Goal: Task Accomplishment & Management: Use online tool/utility

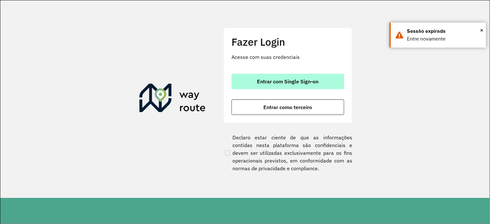
click at [317, 84] on span "Entrar com Single Sign-on" at bounding box center [288, 81] width 62 height 5
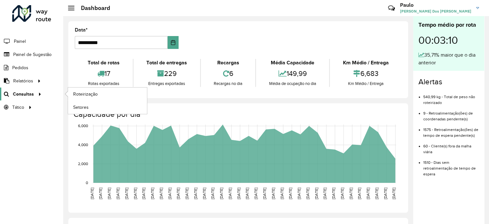
click at [22, 91] on span "Consultas" at bounding box center [23, 94] width 21 height 7
click at [105, 92] on link "Roteirização" at bounding box center [107, 94] width 79 height 13
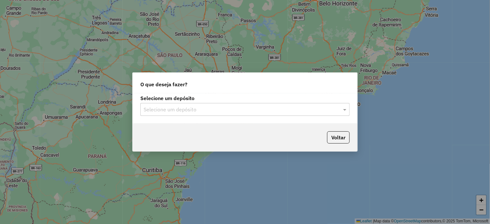
click at [214, 110] on input "text" at bounding box center [239, 110] width 190 height 8
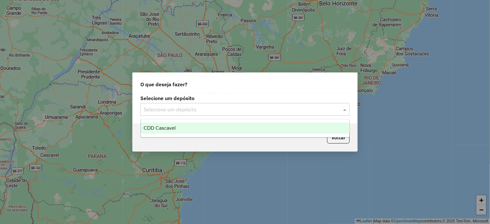
click at [170, 123] on div "CDD Cascavel" at bounding box center [245, 128] width 208 height 11
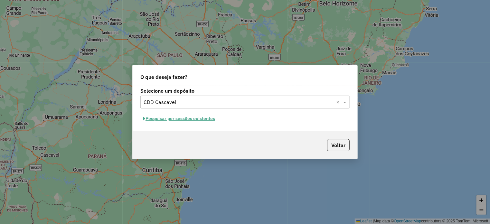
click at [185, 120] on button "Pesquisar por sessões existentes" at bounding box center [179, 119] width 78 height 10
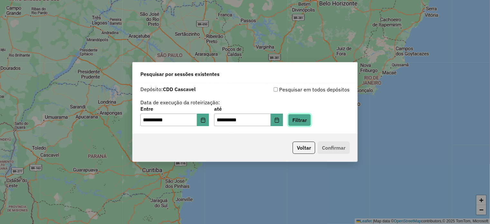
click at [309, 121] on button "Filtrar" at bounding box center [299, 120] width 23 height 12
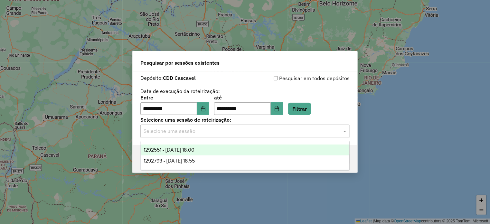
click at [348, 130] on span at bounding box center [346, 131] width 8 height 8
click at [178, 148] on span "1292551 - 11/10/2025 18:00" at bounding box center [169, 149] width 51 height 5
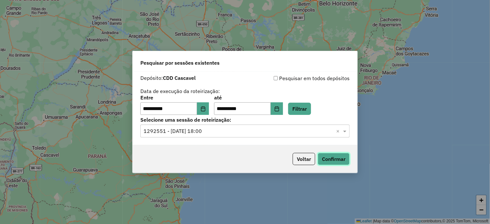
click at [332, 161] on button "Confirmar" at bounding box center [334, 159] width 32 height 12
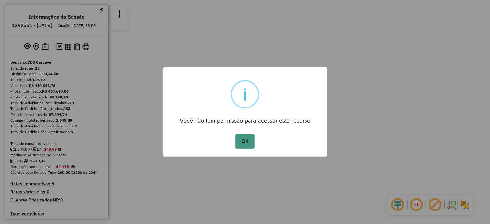
click at [245, 144] on button "OK" at bounding box center [245, 141] width 19 height 15
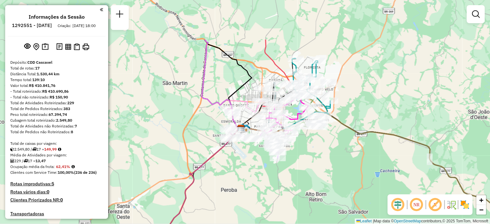
drag, startPoint x: 268, startPoint y: 104, endPoint x: 299, endPoint y: 168, distance: 70.6
click at [299, 168] on div "Janela de atendimento Grade de atendimento Capacidade Transportadoras Veículos …" at bounding box center [245, 112] width 490 height 224
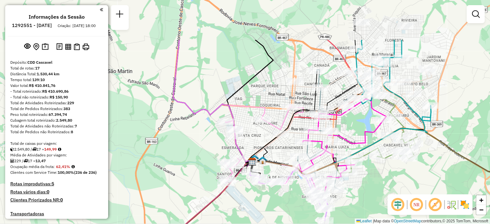
drag, startPoint x: 315, startPoint y: 145, endPoint x: 380, endPoint y: 205, distance: 89.2
click at [381, 206] on div "Janela de atendimento Grade de atendimento Capacidade Transportadoras Veículos …" at bounding box center [245, 112] width 490 height 224
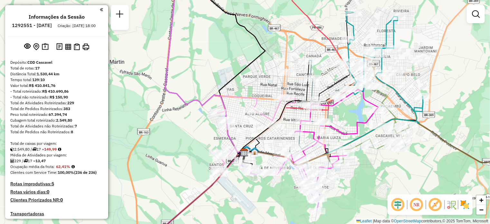
drag, startPoint x: 379, startPoint y: 205, endPoint x: 373, endPoint y: 197, distance: 9.4
click at [373, 197] on div "Janela de atendimento Grade de atendimento Capacidade Transportadoras Veículos …" at bounding box center [245, 112] width 490 height 224
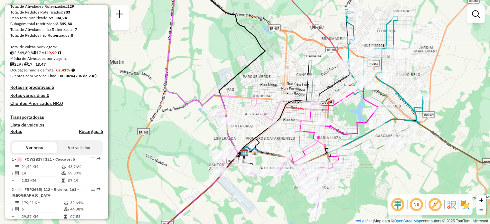
scroll to position [161, 0]
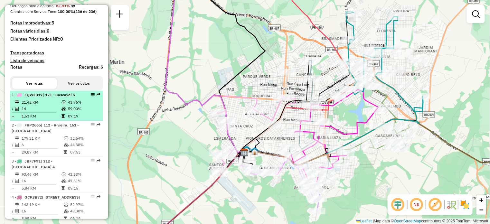
click at [47, 106] on td "21,42 KM" at bounding box center [41, 102] width 40 height 6
select select "**********"
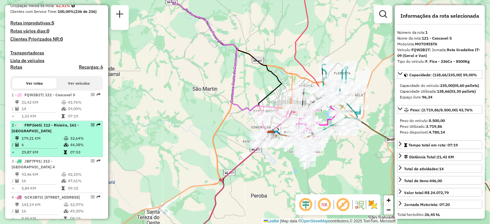
click at [42, 142] on td "179,21 KM" at bounding box center [42, 138] width 42 height 6
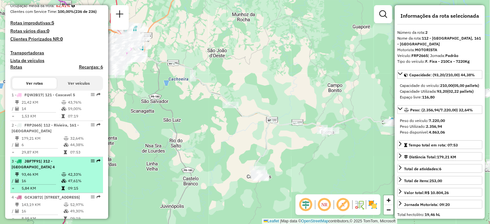
click at [37, 176] on td "93,46 KM" at bounding box center [41, 174] width 40 height 6
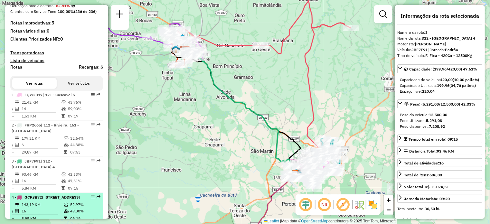
scroll to position [193, 0]
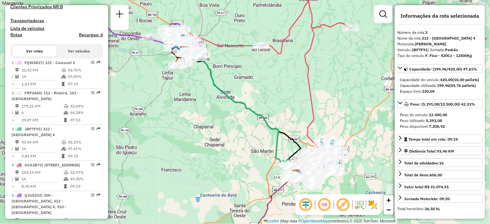
click at [75, 57] on button "Ver veículos" at bounding box center [79, 51] width 44 height 11
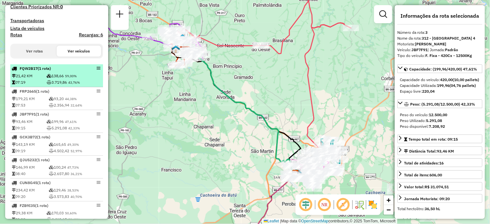
click at [33, 78] on td "21,42 KM" at bounding box center [29, 76] width 35 height 6
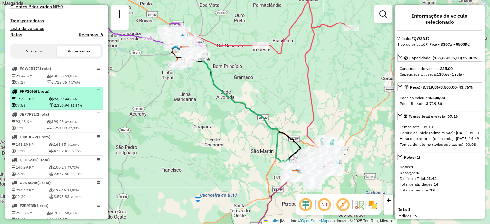
click at [32, 102] on td "179,21 KM" at bounding box center [30, 99] width 37 height 6
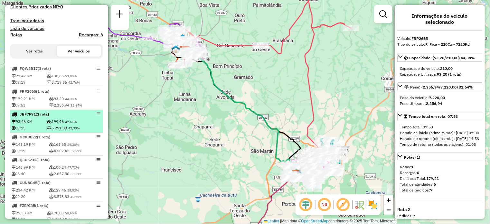
click at [35, 117] on span "JBF7F91" at bounding box center [28, 114] width 16 height 5
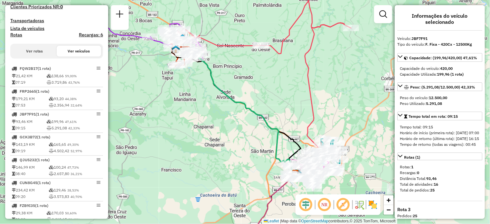
click at [33, 57] on button "Ver rotas" at bounding box center [34, 51] width 44 height 11
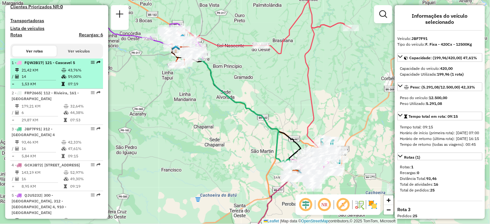
click at [30, 80] on td "14" at bounding box center [41, 76] width 40 height 6
select select "**********"
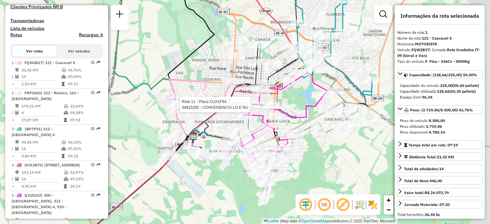
click at [234, 99] on icon at bounding box center [216, 111] width 56 height 59
click at [32, 24] on h4 "Transportadoras" at bounding box center [56, 20] width 93 height 5
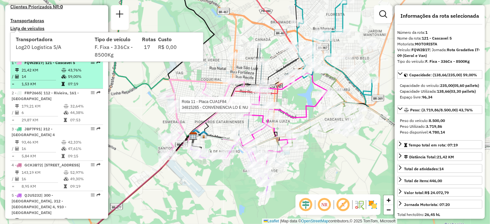
click at [35, 80] on td "14" at bounding box center [41, 76] width 40 height 6
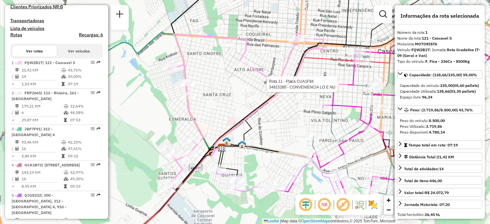
click at [34, 24] on h4 "Transportadoras" at bounding box center [56, 20] width 93 height 5
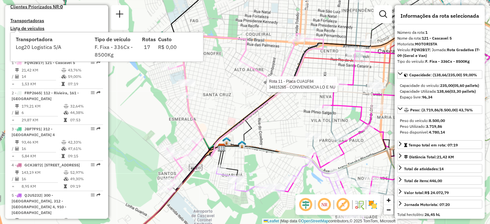
click at [35, 49] on div "Log20 Logistica S/A" at bounding box center [51, 50] width 79 height 15
click at [71, 24] on h4 "Transportadoras" at bounding box center [56, 20] width 93 height 5
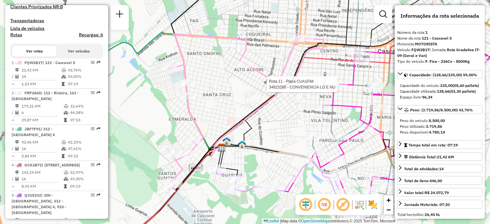
click at [32, 24] on h4 "Transportadoras" at bounding box center [56, 20] width 93 height 5
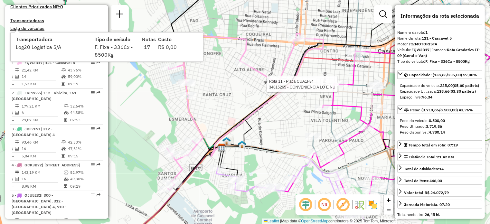
click at [30, 46] on div "Log20 Logistica S/A" at bounding box center [51, 50] width 79 height 15
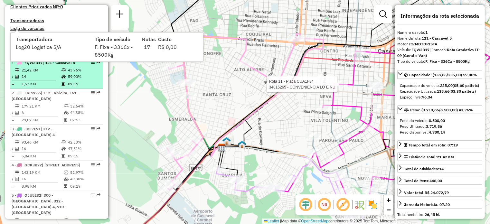
click at [48, 80] on td "14" at bounding box center [41, 76] width 40 height 6
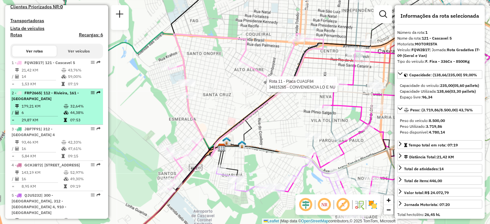
click at [54, 116] on td "6" at bounding box center [42, 113] width 42 height 6
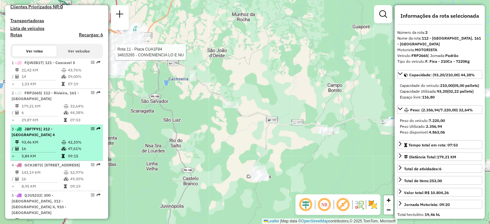
click at [43, 143] on td "93,46 KM" at bounding box center [41, 142] width 40 height 6
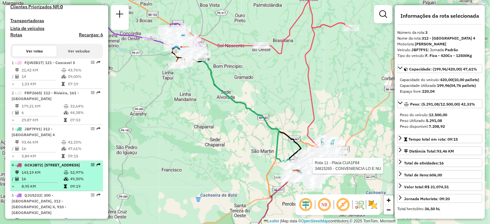
click at [35, 168] on div "4 - GCK3B72 | 130 - Santa Lúcia, 131 - Lindoeste, 132 - Santa Maria" at bounding box center [46, 165] width 68 height 6
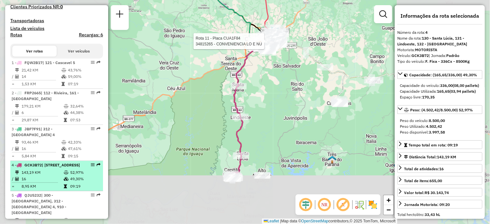
scroll to position [226, 0]
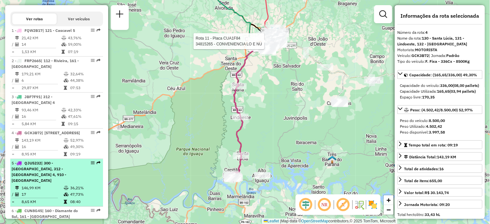
click at [36, 185] on td "146,99 KM" at bounding box center [42, 188] width 42 height 6
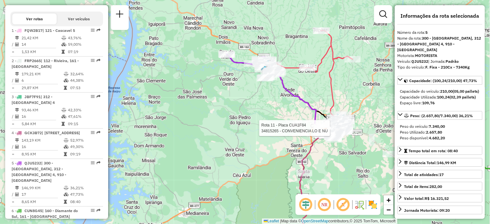
drag, startPoint x: 327, startPoint y: 69, endPoint x: 304, endPoint y: 73, distance: 22.9
click at [308, 72] on icon at bounding box center [308, 51] width 90 height 42
click at [271, 79] on div "Rota 11 - Placa CUA1F84 34815265 - CONVENIENCIA LO E NU Janela de atendimento G…" at bounding box center [245, 112] width 490 height 224
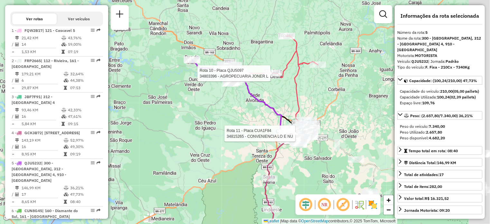
drag, startPoint x: 264, startPoint y: 80, endPoint x: 255, endPoint y: 81, distance: 9.1
click at [256, 81] on div "Rota 11 - Placa CUA1F84 34815265 - CONVENIENCIA LO E NU Rota 10 - Placa QJU5097…" at bounding box center [245, 112] width 490 height 224
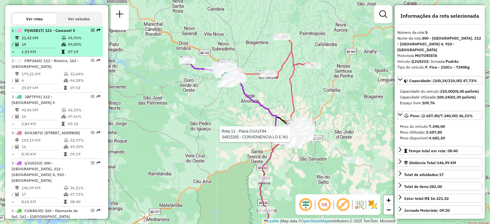
scroll to position [161, 0]
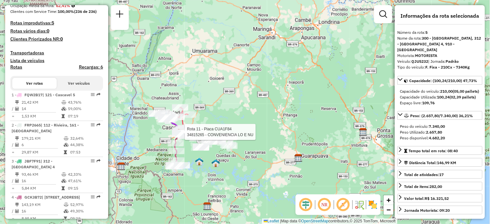
drag, startPoint x: 210, startPoint y: 106, endPoint x: 241, endPoint y: 95, distance: 32.9
click at [237, 96] on div "Rota 11 - Placa CUA1F84 34815265 - CONVENIENCIA LO E NU Janela de atendimento G…" at bounding box center [245, 112] width 490 height 224
click at [305, 80] on div "Rota 11 - Placa CUA1F84 34815265 - CONVENIENCIA LO E NU Janela de atendimento G…" at bounding box center [245, 112] width 490 height 224
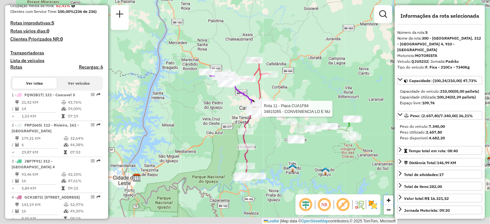
drag, startPoint x: 213, startPoint y: 104, endPoint x: 259, endPoint y: 75, distance: 54.7
click at [259, 75] on icon at bounding box center [247, 70] width 45 height 21
